Goal: Task Accomplishment & Management: Manage account settings

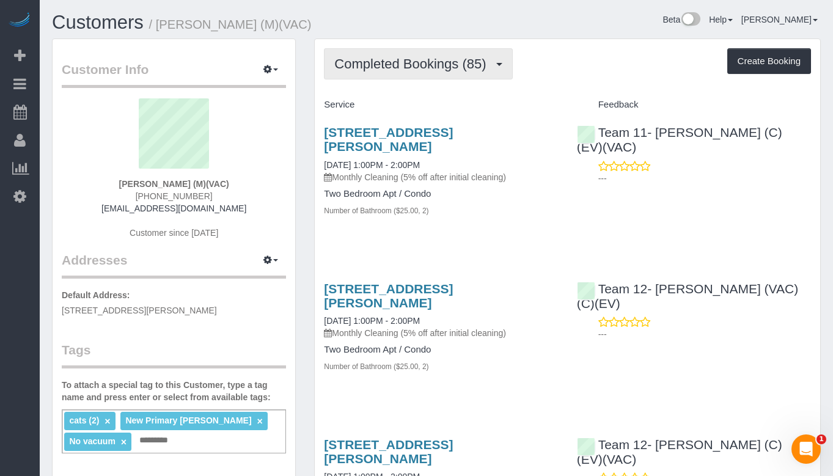
click at [464, 52] on button "Completed Bookings (85)" at bounding box center [418, 63] width 188 height 31
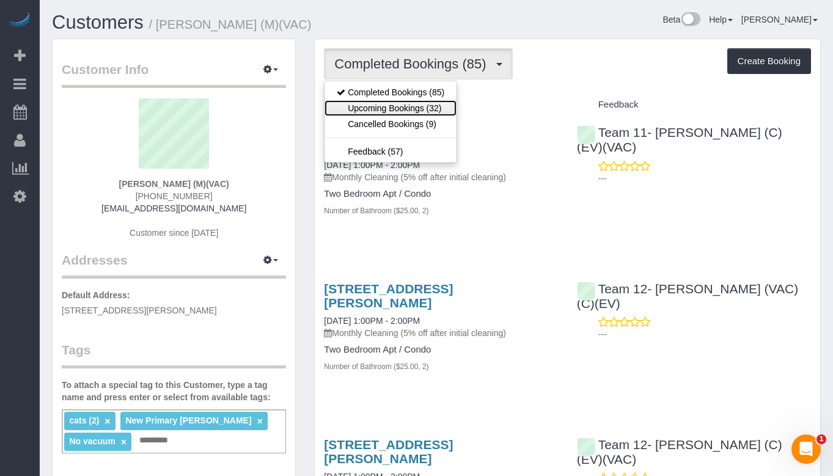
click at [426, 106] on link "Upcoming Bookings (32)" at bounding box center [391, 108] width 132 height 16
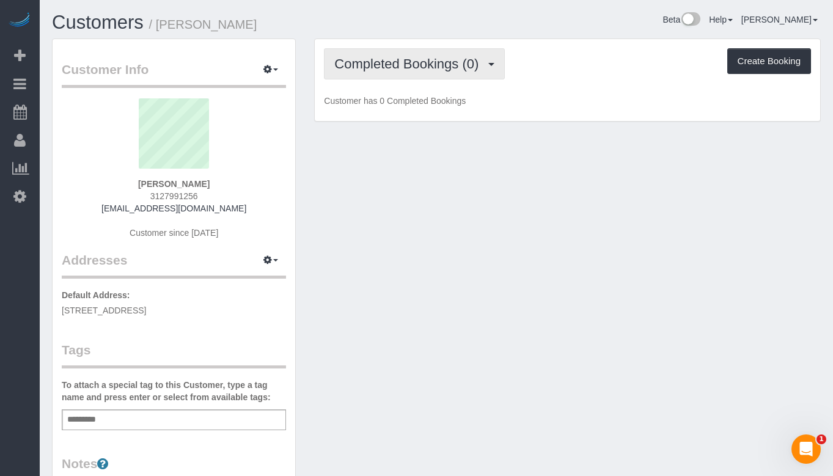
click at [445, 59] on span "Completed Bookings (0)" at bounding box center [410, 63] width 150 height 15
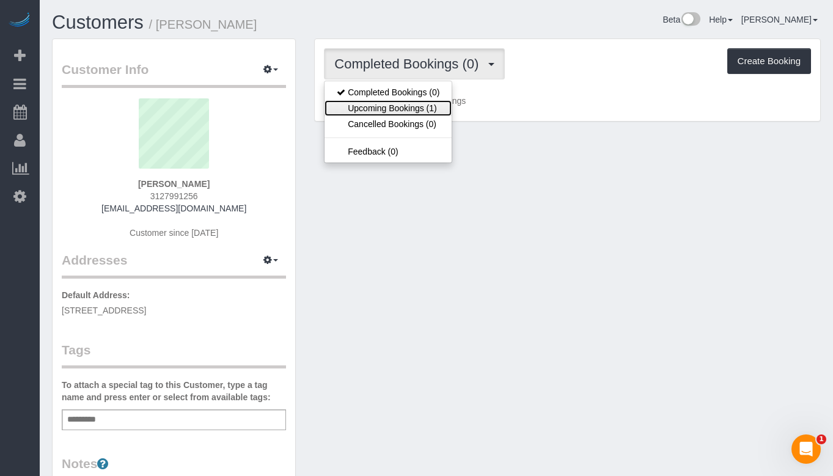
click at [418, 102] on link "Upcoming Bookings (1)" at bounding box center [388, 108] width 127 height 16
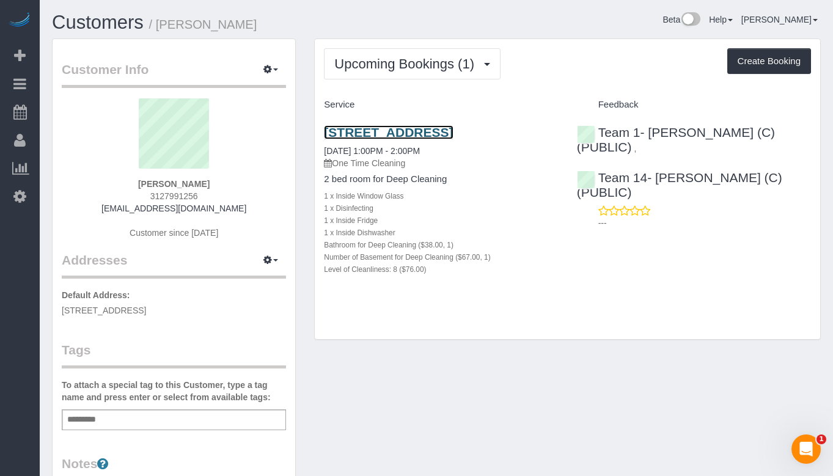
click at [440, 127] on link "2549 N Marshfield, Apt 1f, Chicago, IL 60614" at bounding box center [388, 132] width 129 height 14
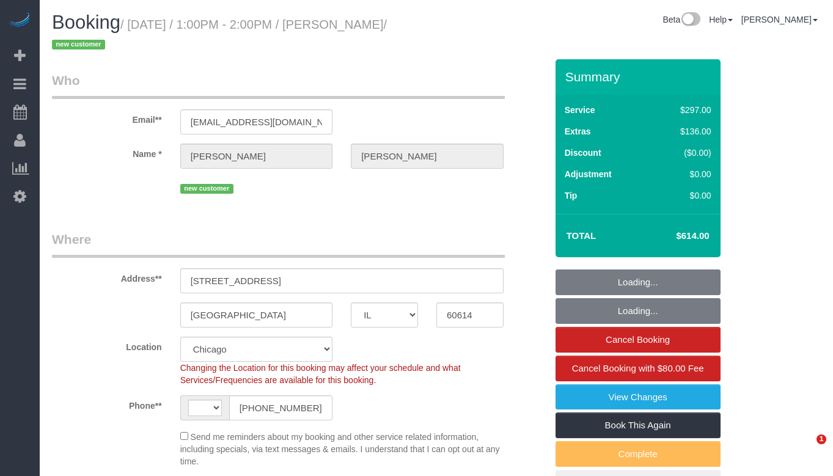
select select "IL"
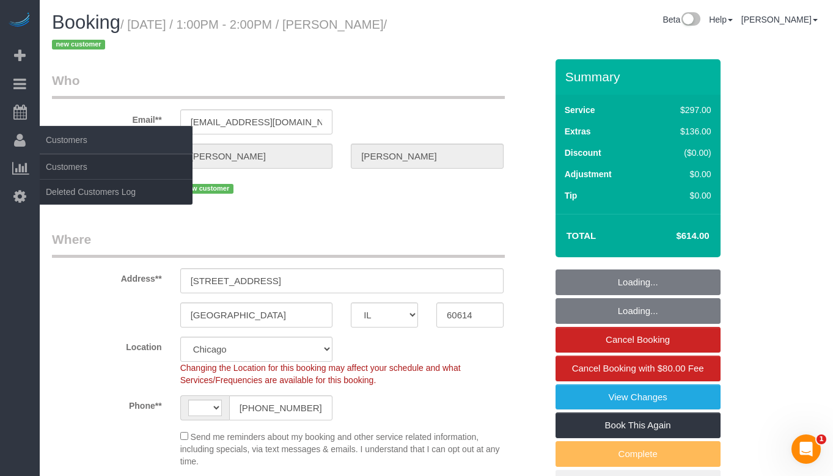
select select "string:[GEOGRAPHIC_DATA]"
select select "object:597"
select select "string:fspay-5f182d03-466f-42fe-b688-c65ec231ece2"
select select "513"
select select "1"
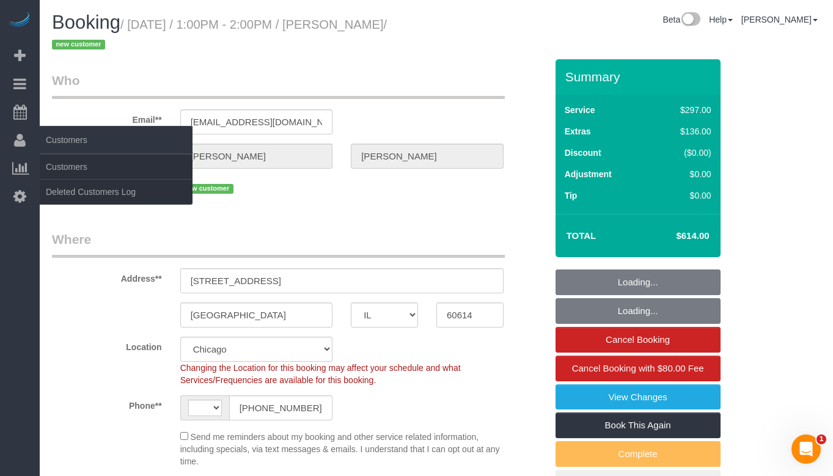
select select "8"
select select "number:1"
select select "number:68"
select select "number:139"
select select "number:106"
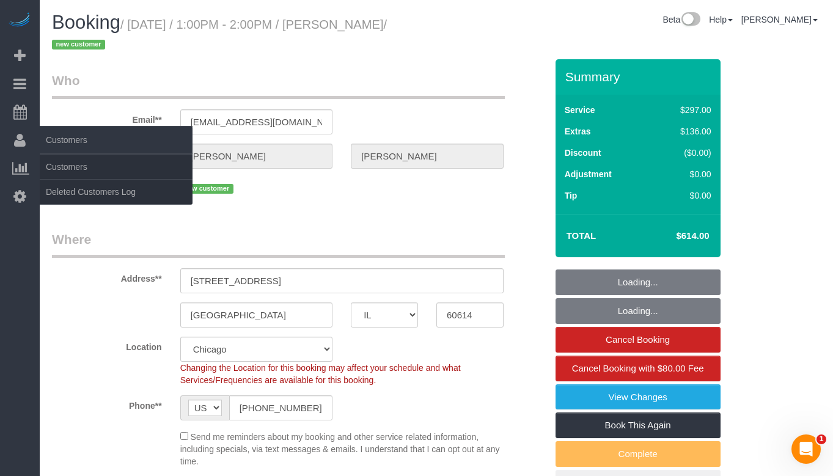
select select "object:1056"
select select "spot1"
select select "1"
select select "8"
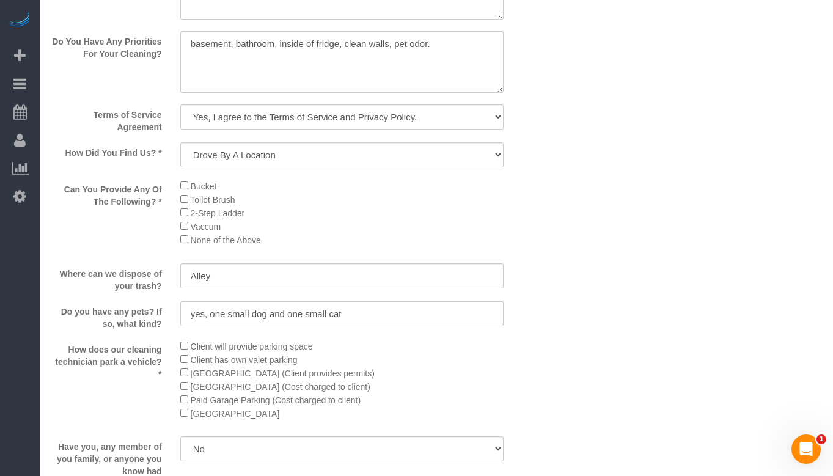
scroll to position [1590, 0]
